Goal: Task Accomplishment & Management: Manage account settings

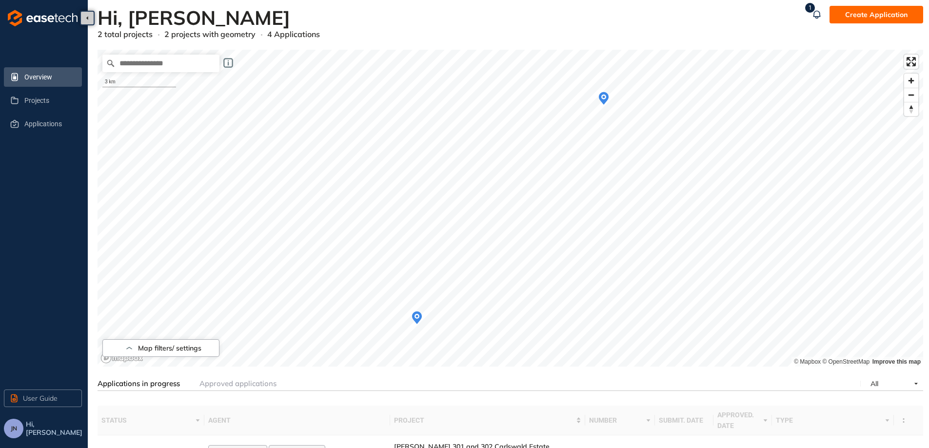
click at [604, 101] on icon "Map marker" at bounding box center [604, 98] width 10 height 13
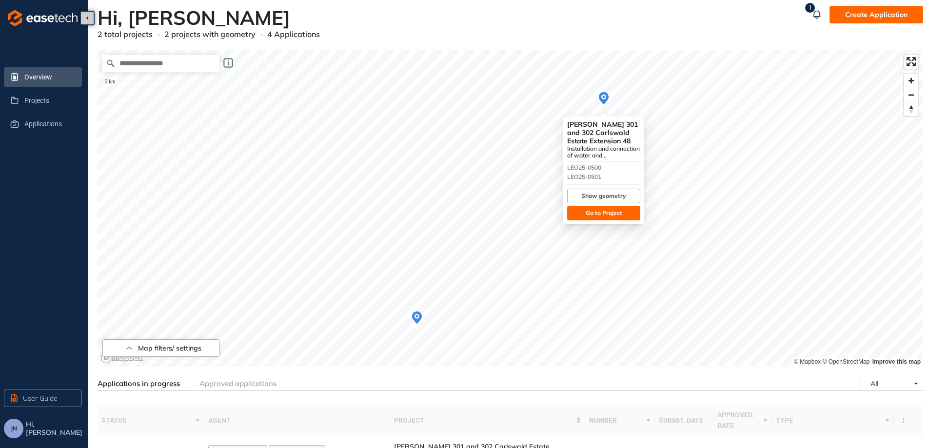
click at [600, 210] on span "Go to Project" at bounding box center [604, 213] width 37 height 9
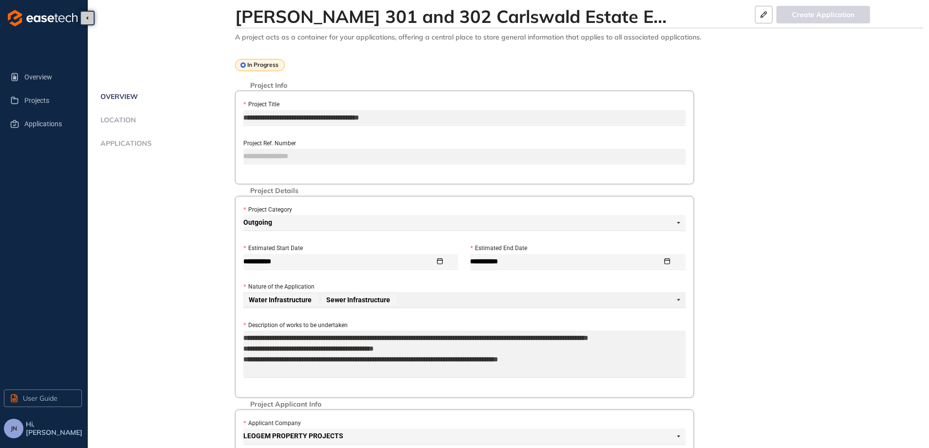
click at [128, 142] on span "Applications" at bounding box center [125, 143] width 54 height 8
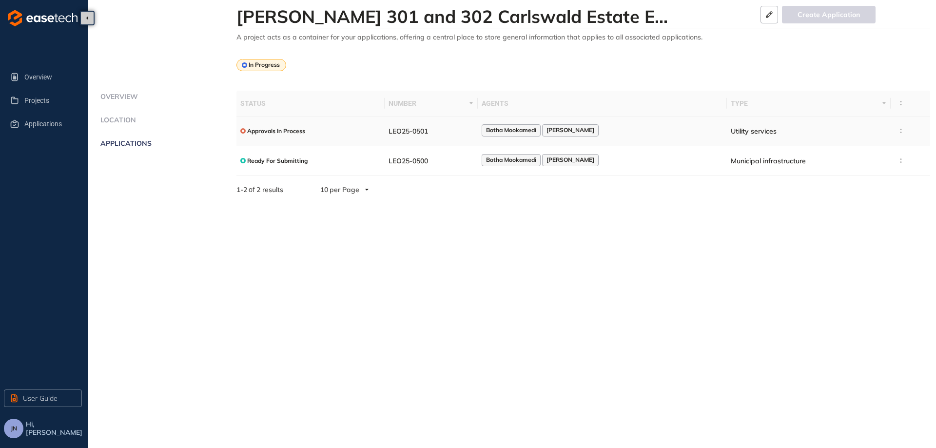
click at [681, 135] on div "Botha Mookamedi [PERSON_NAME]" at bounding box center [602, 130] width 241 height 13
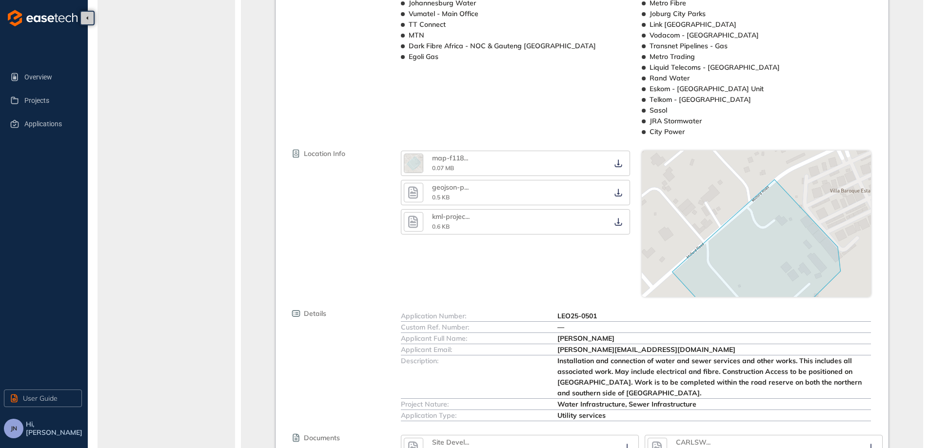
scroll to position [96, 0]
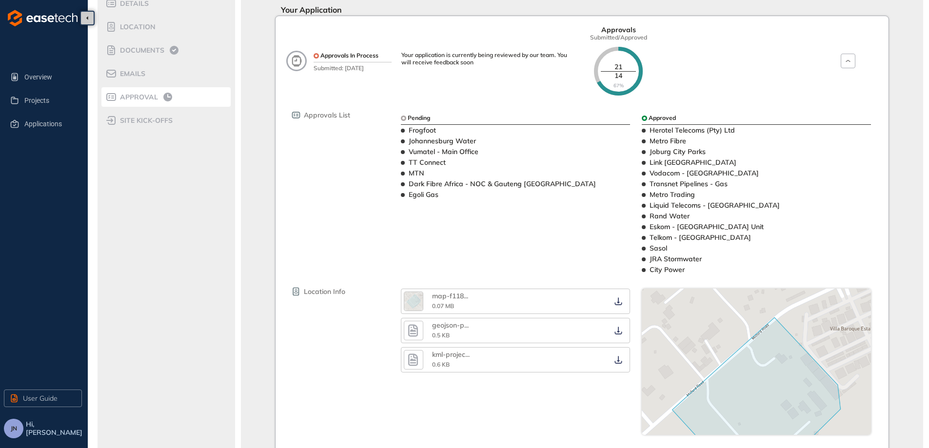
click at [152, 99] on span "Approval" at bounding box center [137, 97] width 41 height 8
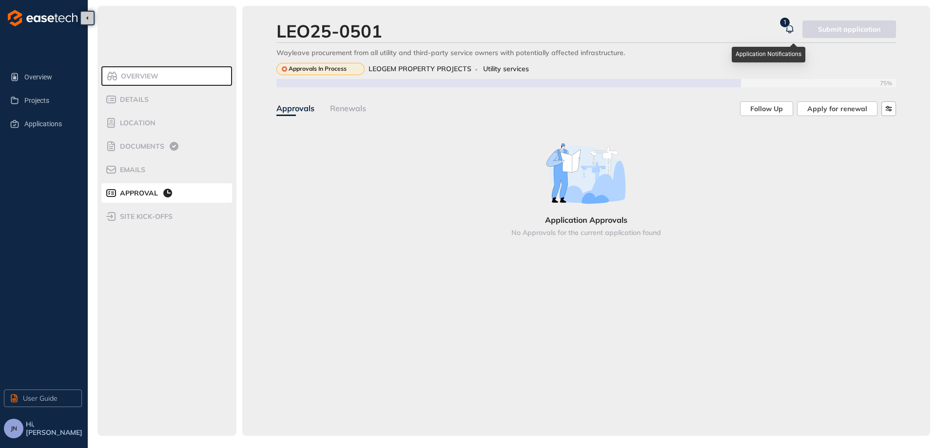
click at [793, 29] on icon "button" at bounding box center [790, 29] width 10 height 12
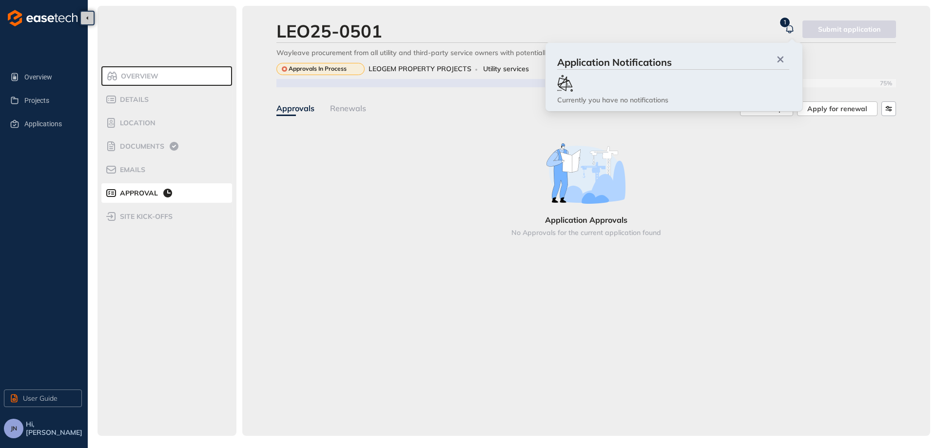
click at [360, 108] on div "Renewals" at bounding box center [348, 108] width 36 height 12
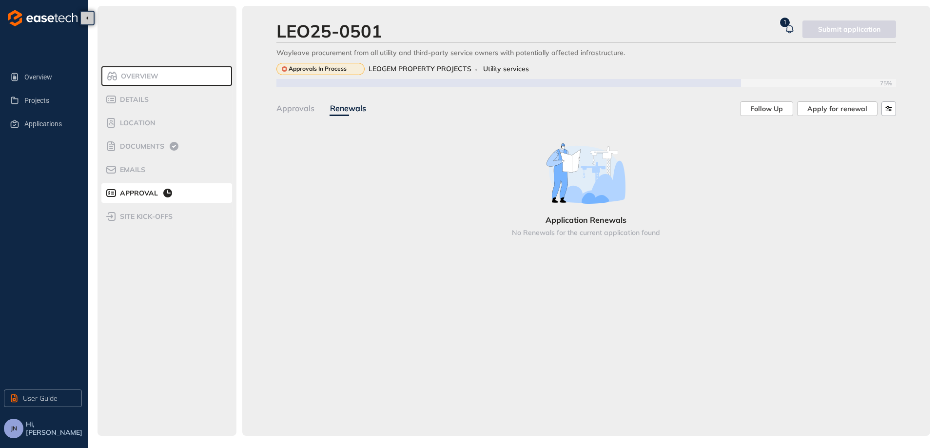
click at [303, 110] on div "Approvals" at bounding box center [296, 108] width 38 height 12
click at [137, 171] on span "Emails" at bounding box center [131, 170] width 28 height 8
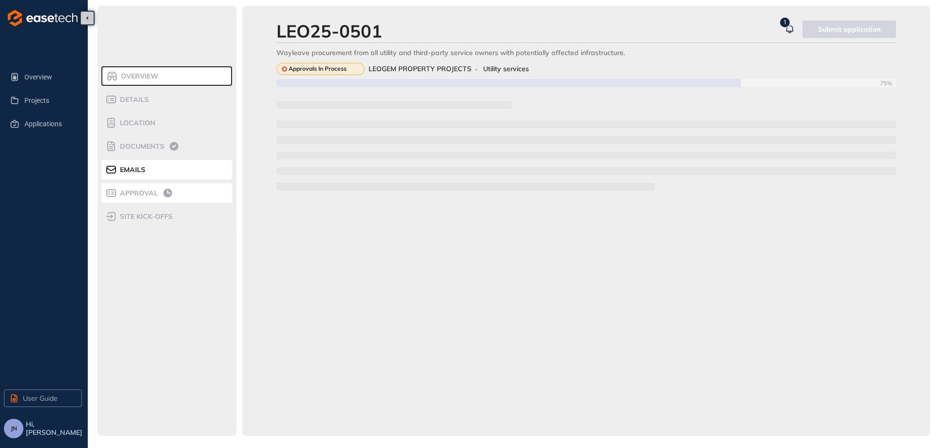
click at [139, 193] on span "Approval" at bounding box center [137, 193] width 41 height 8
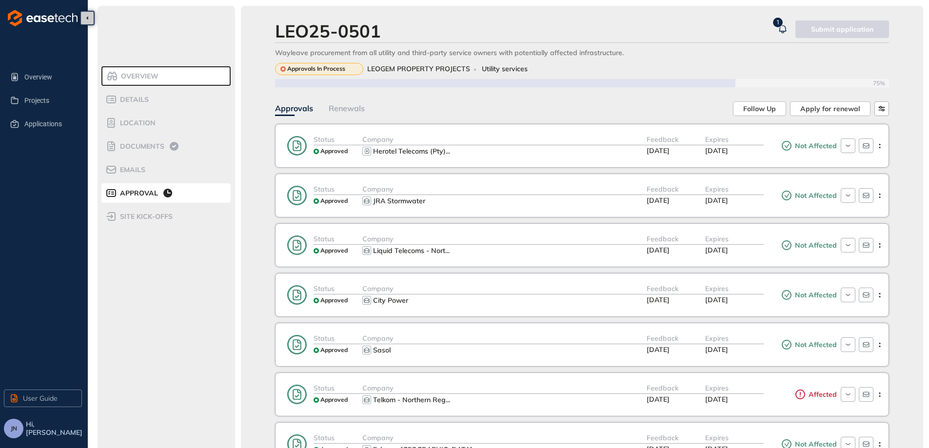
click at [784, 28] on icon "button" at bounding box center [783, 29] width 10 height 12
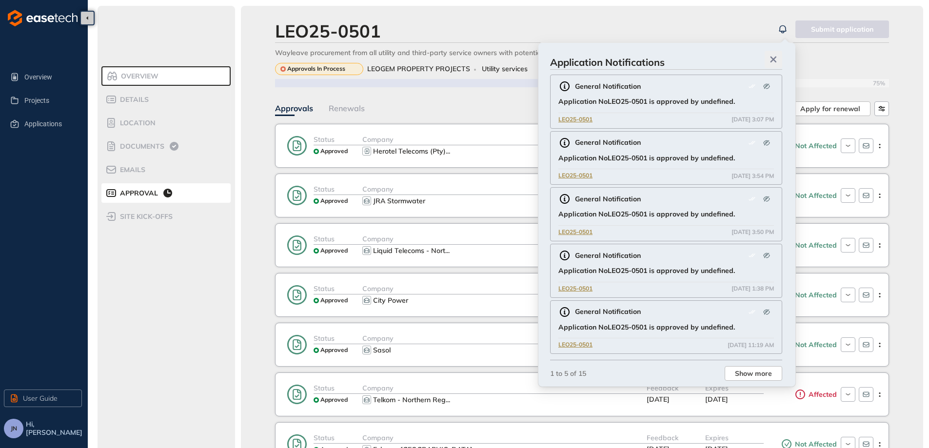
click at [772, 59] on icon "button" at bounding box center [774, 59] width 10 height 7
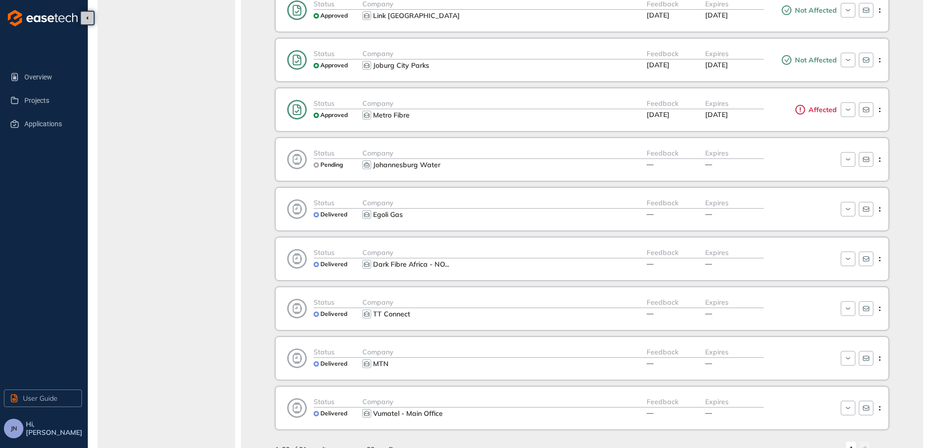
scroll to position [716, 0]
